Goal: Information Seeking & Learning: Understand process/instructions

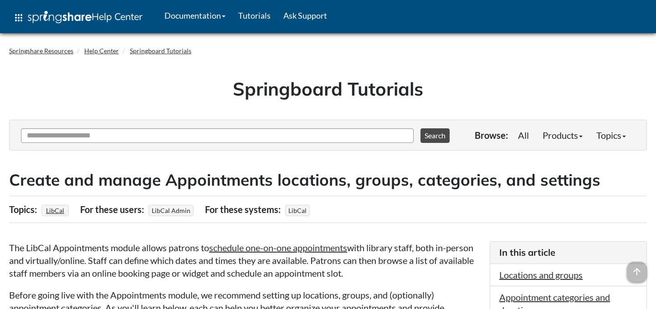
scroll to position [1925, 0]
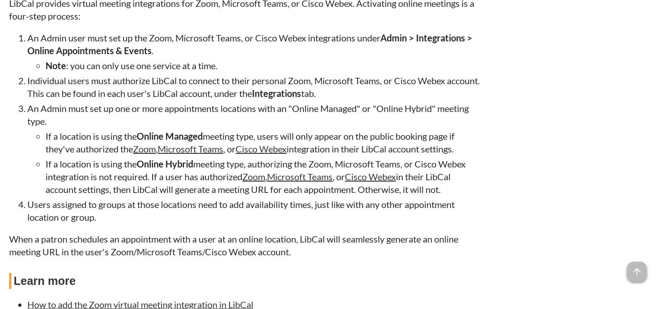
click at [143, 66] on li "An Admin user must set up the Zoom, Microsoft Teams, or Cisco Webex integration…" at bounding box center [254, 51] width 454 height 41
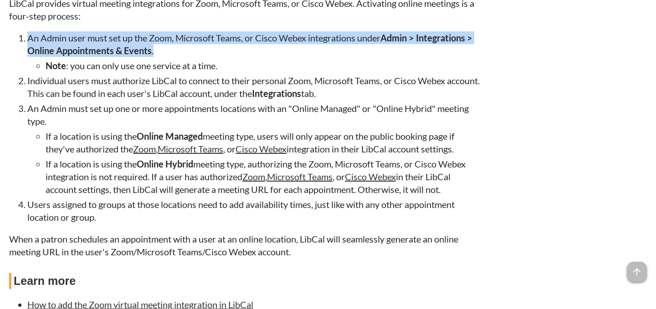
copy li "An Admin user must set up the Zoom, Microsoft Teams, or Cisco Webex integration…"
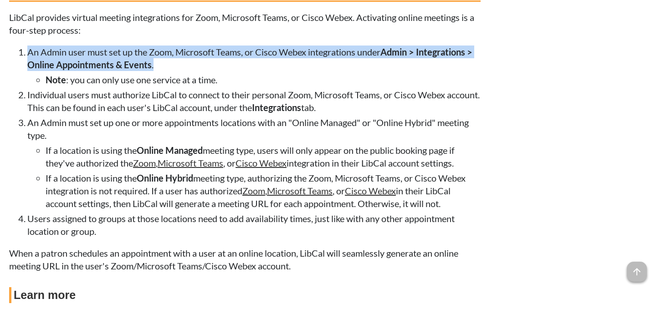
scroll to position [1910, 0]
click at [176, 87] on li "Note : you can only use one service at a time." at bounding box center [263, 80] width 435 height 13
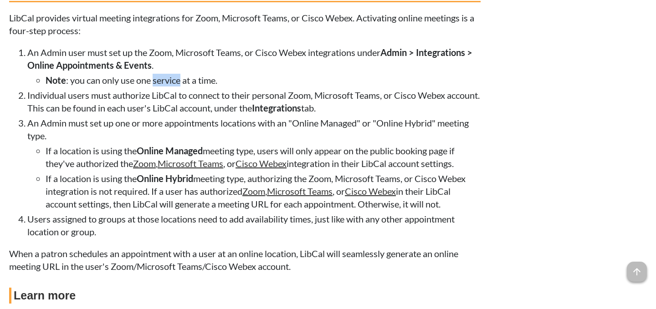
click at [176, 87] on li "Note : you can only use one service at a time." at bounding box center [263, 80] width 435 height 13
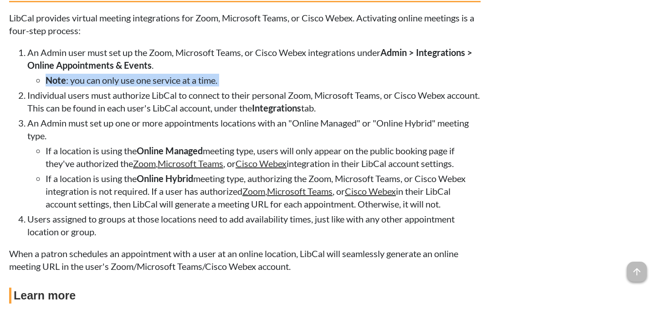
click at [175, 114] on li "Individual users must authorize LibCal to connect to their personal Zoom, Micro…" at bounding box center [254, 102] width 454 height 26
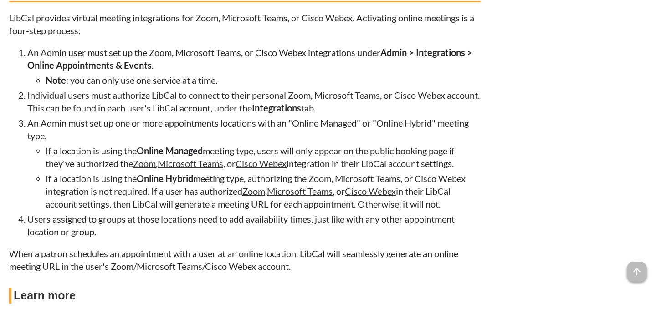
click at [175, 114] on li "Individual users must authorize LibCal to connect to their personal Zoom, Micro…" at bounding box center [254, 102] width 454 height 26
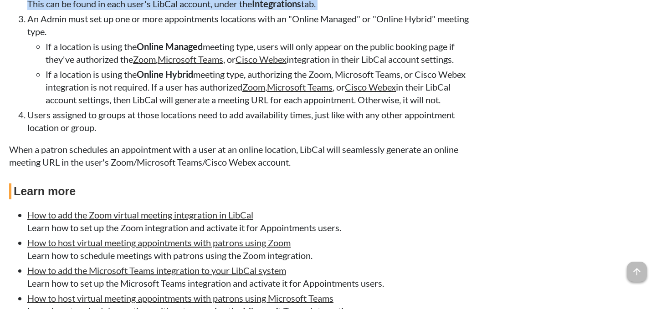
scroll to position [2017, 0]
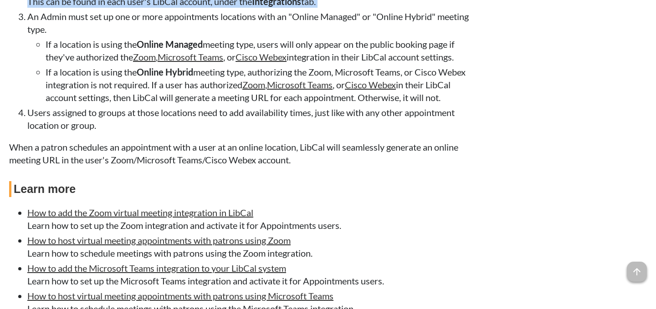
click at [140, 53] on li "An Admin must set up one or more appointments locations with an "Online Managed…" at bounding box center [254, 57] width 454 height 94
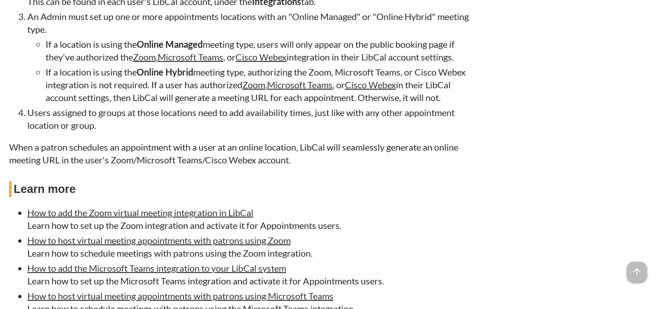
click at [140, 53] on li "An Admin must set up one or more appointments locations with an "Online Managed…" at bounding box center [254, 57] width 454 height 94
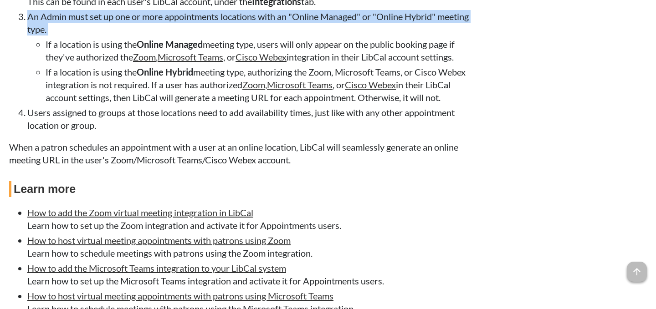
click at [98, 63] on li "If a location is using the Online Managed meeting type, users will only appear …" at bounding box center [263, 51] width 435 height 26
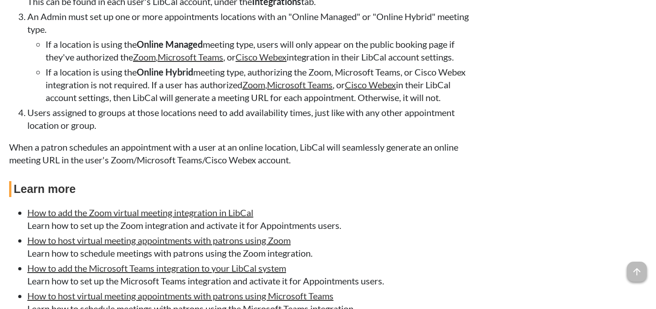
click at [98, 63] on li "If a location is using the Online Managed meeting type, users will only appear …" at bounding box center [263, 51] width 435 height 26
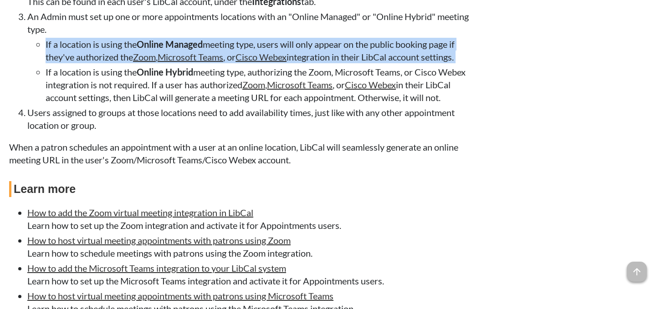
click at [67, 104] on li "If a location is using the Online Hybrid meeting type, authorizing the Zoom, Mi…" at bounding box center [263, 85] width 435 height 38
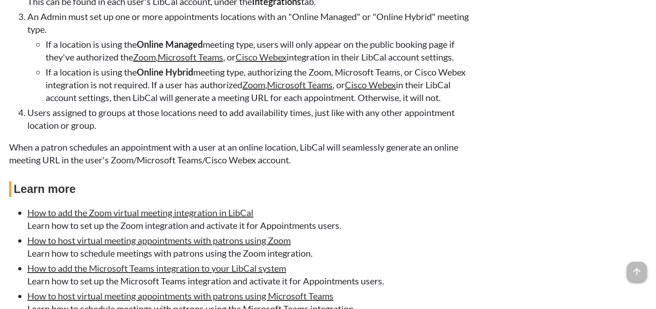
click at [67, 104] on li "If a location is using the Online Hybrid meeting type, authorizing the Zoom, Mi…" at bounding box center [263, 85] width 435 height 38
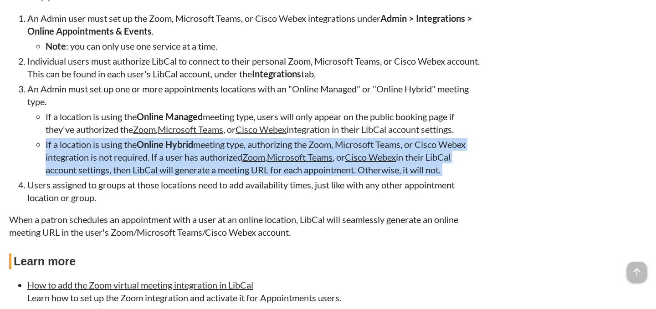
scroll to position [1944, 0]
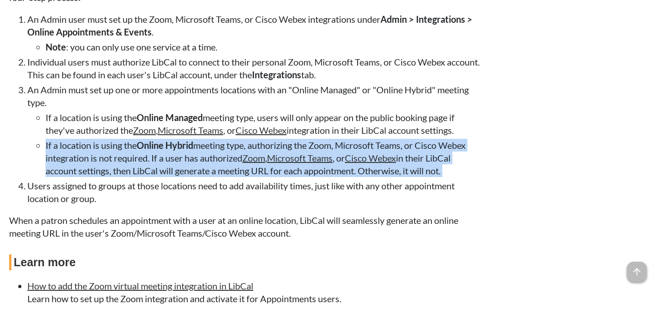
click at [182, 81] on li "Individual users must authorize LibCal to connect to their personal Zoom, Micro…" at bounding box center [254, 69] width 454 height 26
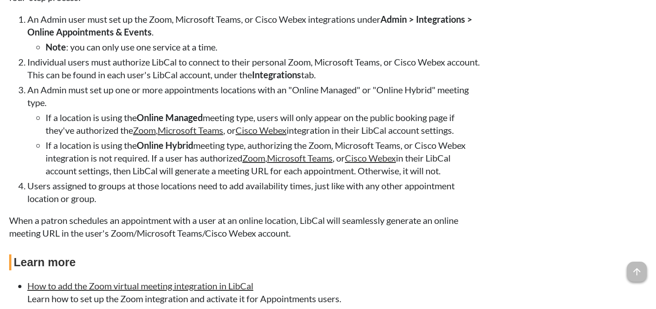
click at [182, 81] on li "Individual users must authorize LibCal to connect to their personal Zoom, Micro…" at bounding box center [254, 69] width 454 height 26
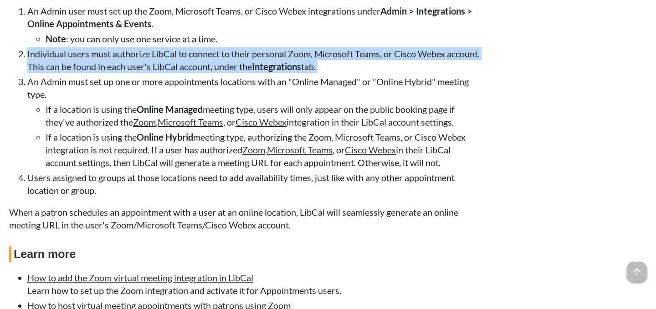
scroll to position [1952, 0]
click at [184, 72] on li "Individual users must authorize LibCal to connect to their personal Zoom, Micro…" at bounding box center [254, 60] width 454 height 26
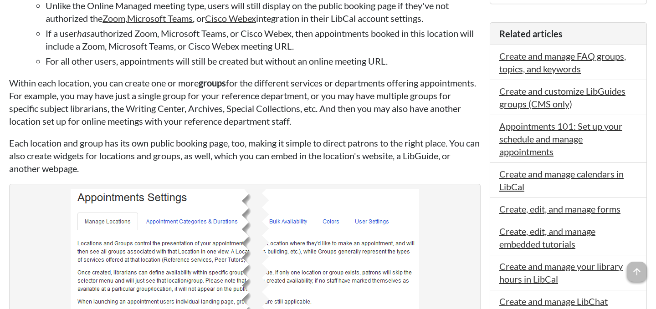
scroll to position [677, 0]
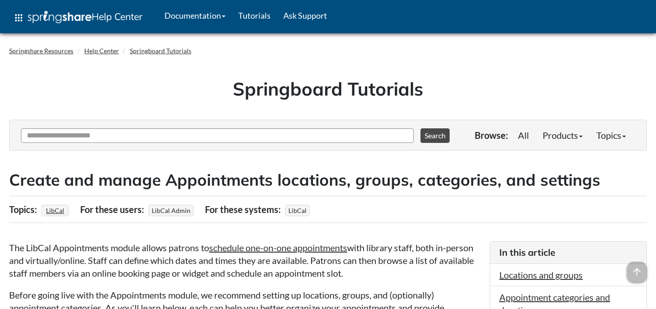
scroll to position [1925, 0]
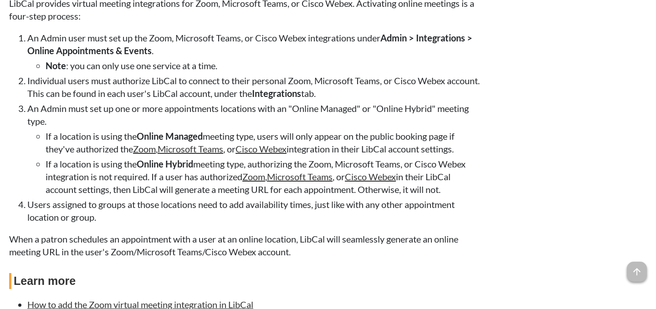
click at [141, 56] on strong "Admin > Integrations > Online Appointments & Events" at bounding box center [249, 44] width 445 height 24
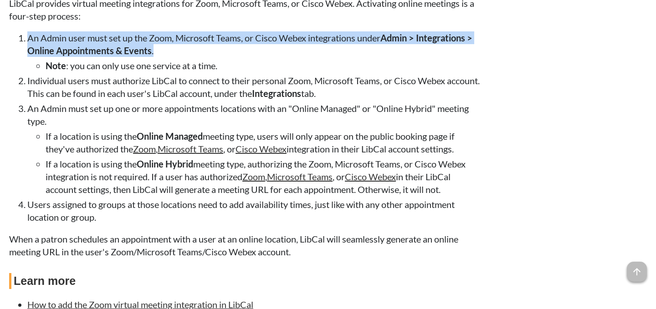
click at [141, 56] on strong "Admin > Integrations > Online Appointments & Events" at bounding box center [249, 44] width 445 height 24
click at [140, 72] on li "Note : you can only use one service at a time." at bounding box center [263, 65] width 435 height 13
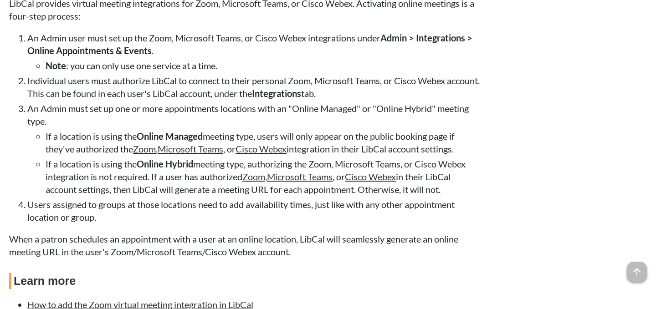
click at [140, 72] on li "Note : you can only use one service at a time." at bounding box center [263, 65] width 435 height 13
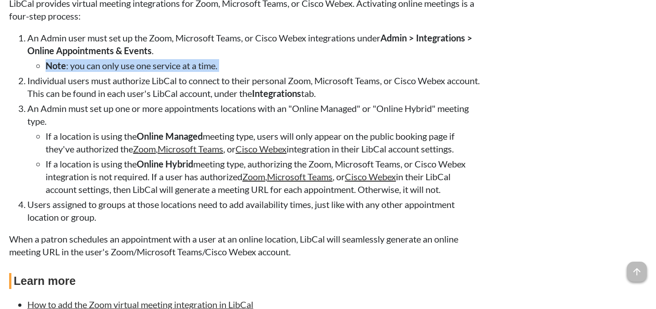
click at [138, 100] on li "Individual users must authorize LibCal to connect to their personal Zoom, Micro…" at bounding box center [254, 87] width 454 height 26
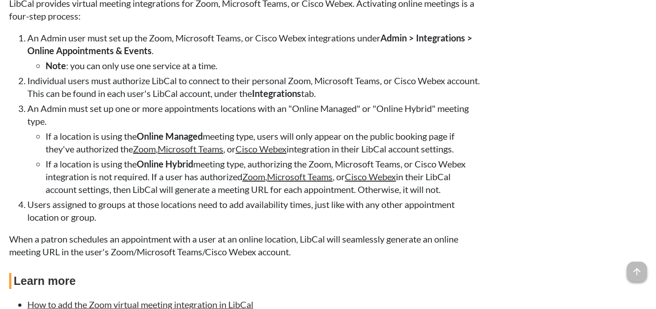
click at [138, 100] on li "Individual users must authorize LibCal to connect to their personal Zoom, Micro…" at bounding box center [254, 87] width 454 height 26
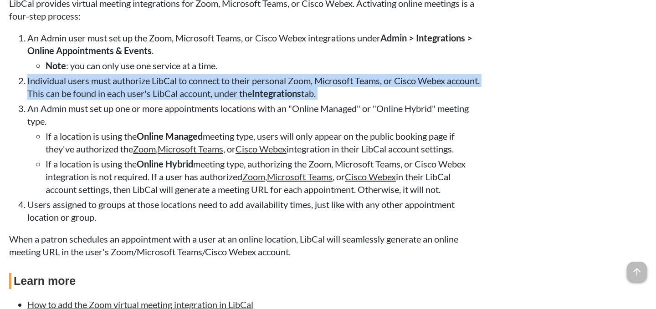
click at [136, 144] on li "An Admin must set up one or more appointments locations with an "Online Managed…" at bounding box center [254, 149] width 454 height 94
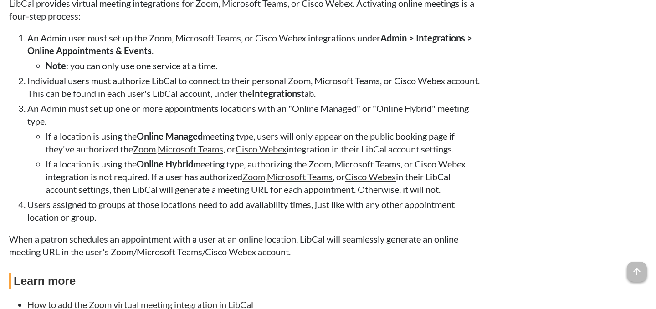
click at [136, 144] on li "An Admin must set up one or more appointments locations with an "Online Managed…" at bounding box center [254, 149] width 454 height 94
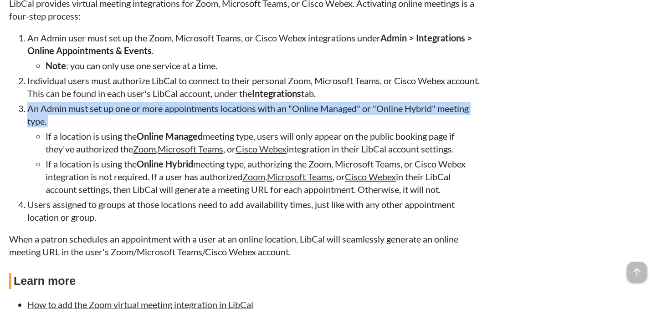
click at [115, 155] on li "If a location is using the Online Managed meeting type, users will only appear …" at bounding box center [263, 143] width 435 height 26
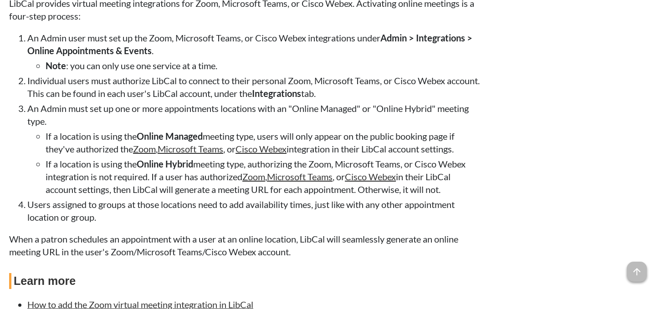
click at [115, 155] on li "If a location is using the Online Managed meeting type, users will only appear …" at bounding box center [263, 143] width 435 height 26
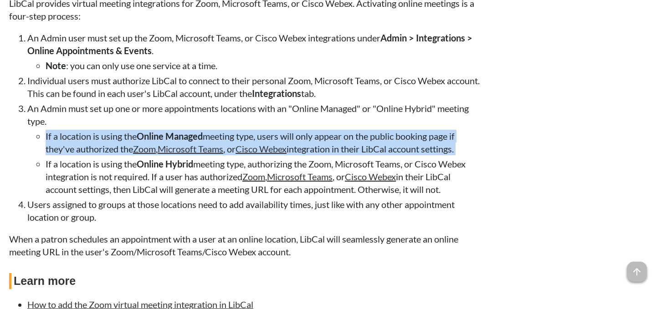
click at [109, 196] on li "If a location is using the Online Hybrid meeting type, authorizing the Zoom, Mi…" at bounding box center [263, 177] width 435 height 38
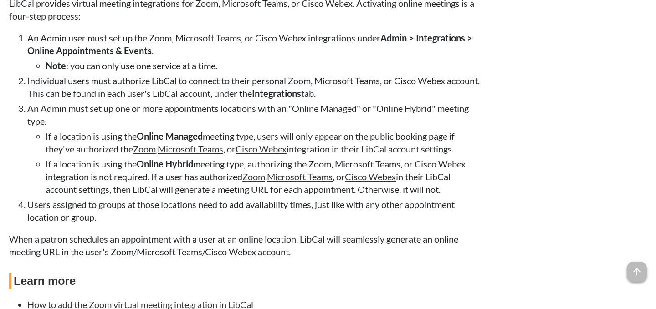
click at [109, 196] on li "If a location is using the Online Hybrid meeting type, authorizing the Zoom, Mi…" at bounding box center [263, 177] width 435 height 38
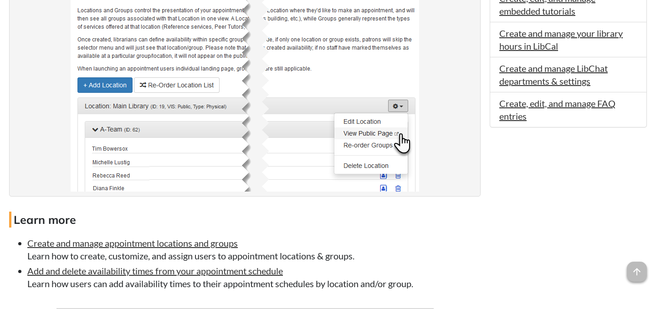
scroll to position [964, 0]
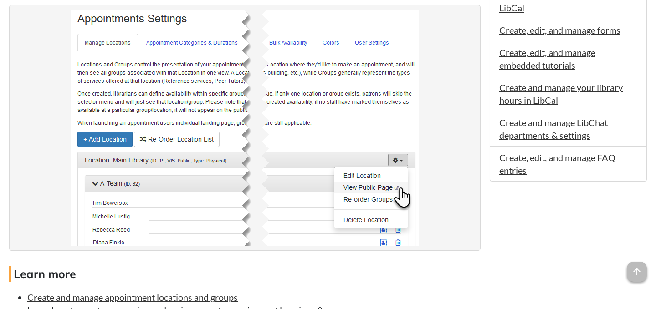
scroll to position [857, 0]
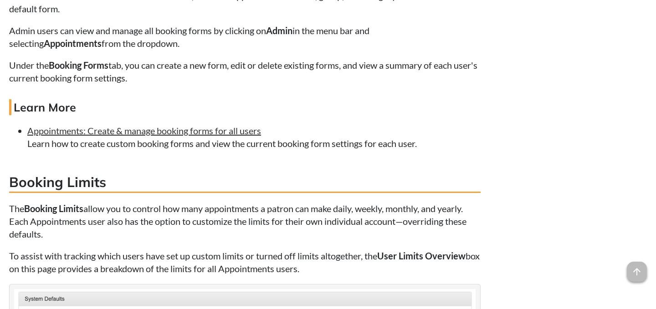
scroll to position [2520, 0]
